Goal: Complete application form: Complete application form

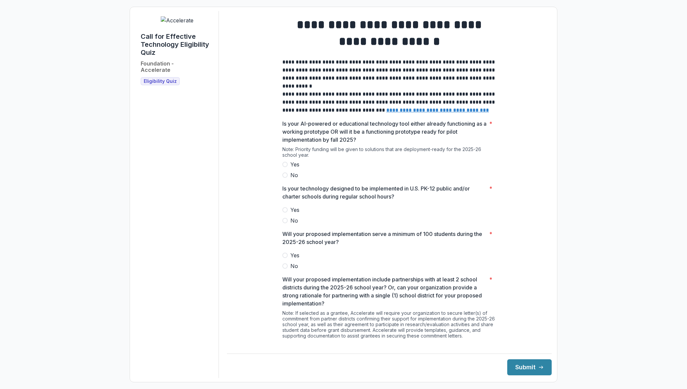
click at [287, 168] on label "Yes" at bounding box center [389, 164] width 214 height 8
click at [290, 213] on span "Yes" at bounding box center [294, 210] width 9 height 8
click at [288, 259] on label "Yes" at bounding box center [389, 255] width 214 height 8
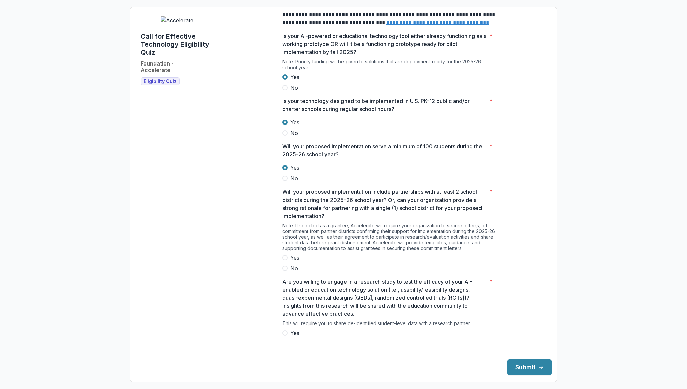
scroll to position [106, 0]
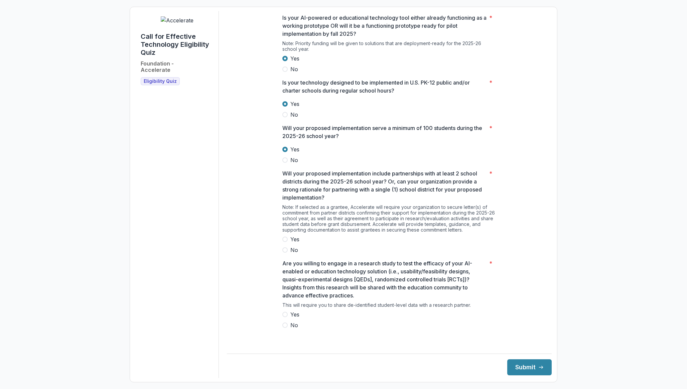
click at [287, 243] on label "Yes" at bounding box center [389, 239] width 214 height 8
click at [292, 318] on span "Yes" at bounding box center [294, 314] width 9 height 8
click at [516, 362] on button "Submit" at bounding box center [529, 367] width 44 height 16
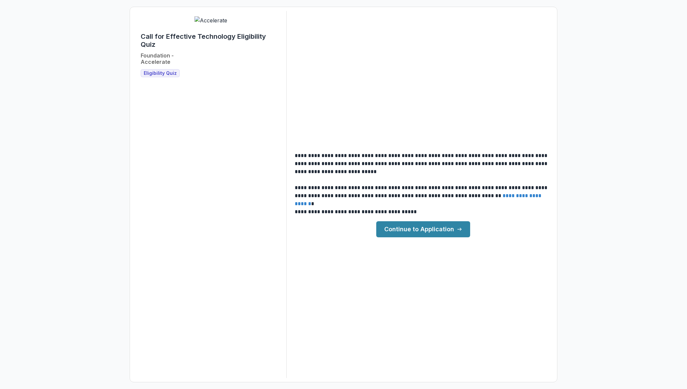
click at [419, 229] on link "Continue to Application" at bounding box center [423, 229] width 94 height 16
